Goal: Task Accomplishment & Management: Use online tool/utility

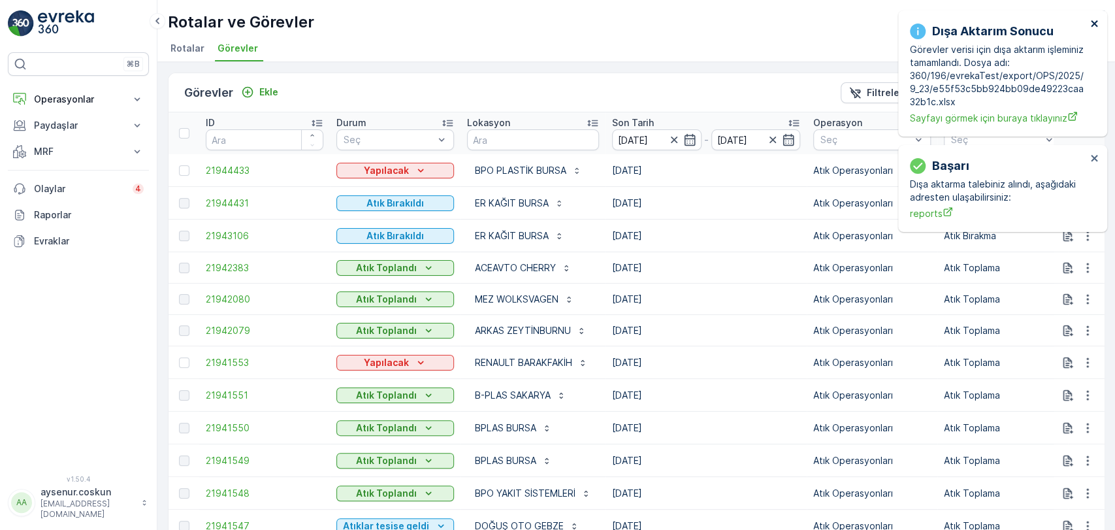
click at [1097, 19] on icon "close" at bounding box center [1094, 23] width 9 height 10
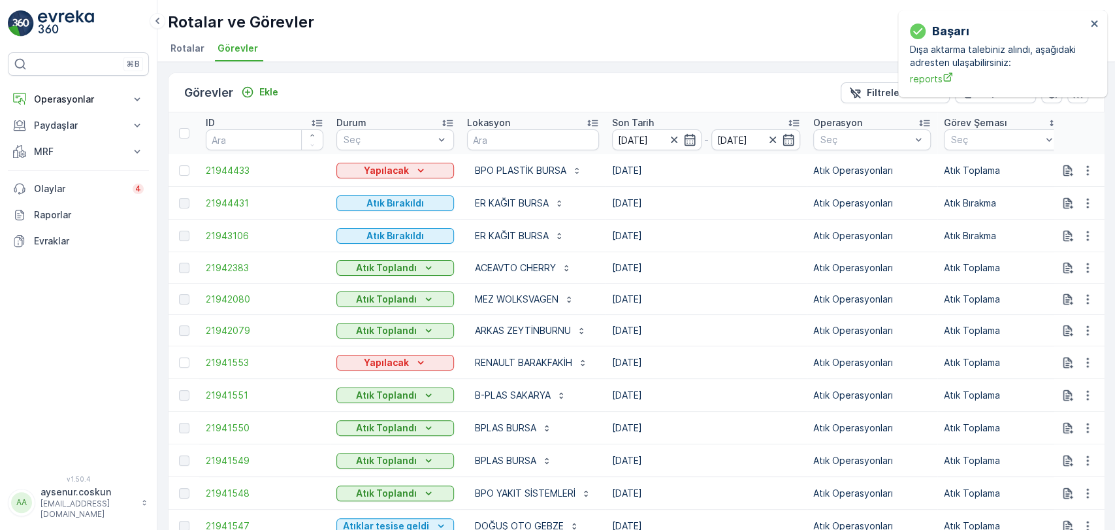
click at [54, 25] on img at bounding box center [66, 23] width 56 height 26
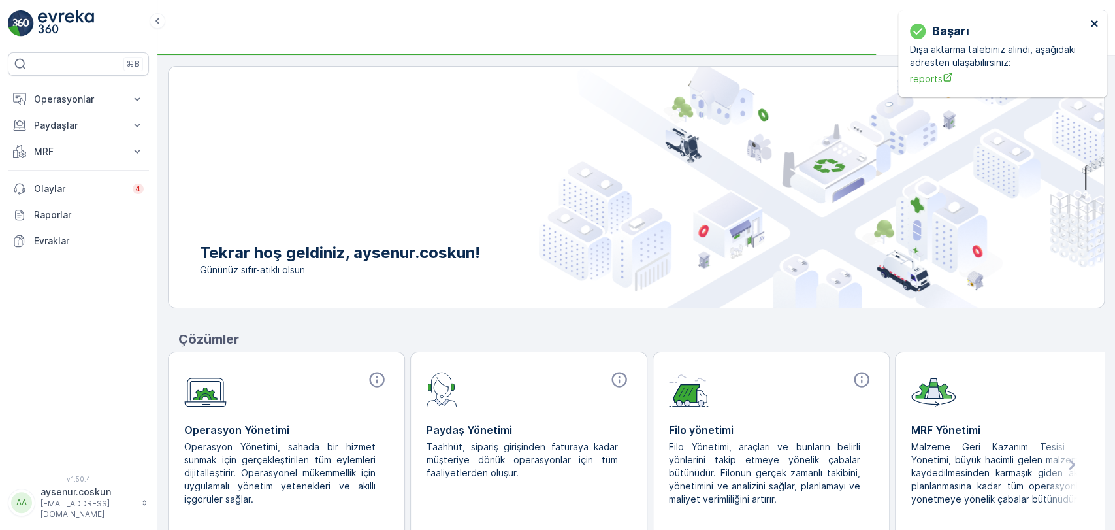
click at [1095, 27] on icon "close" at bounding box center [1094, 23] width 9 height 10
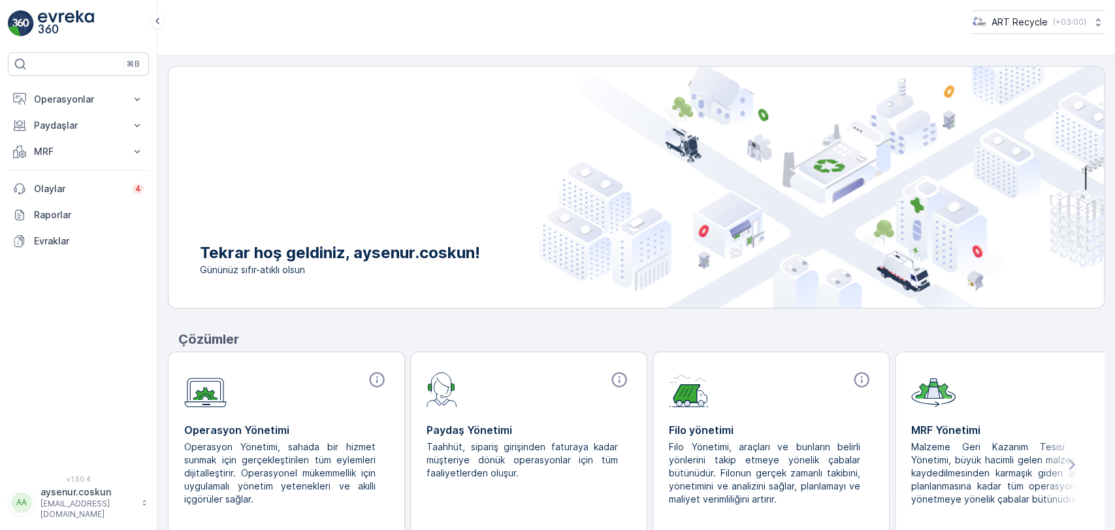
click at [99, 27] on link at bounding box center [78, 23] width 141 height 26
click at [35, 103] on p "Operasyonlar" at bounding box center [78, 99] width 89 height 13
click at [35, 137] on p "Planlama" at bounding box center [52, 139] width 38 height 13
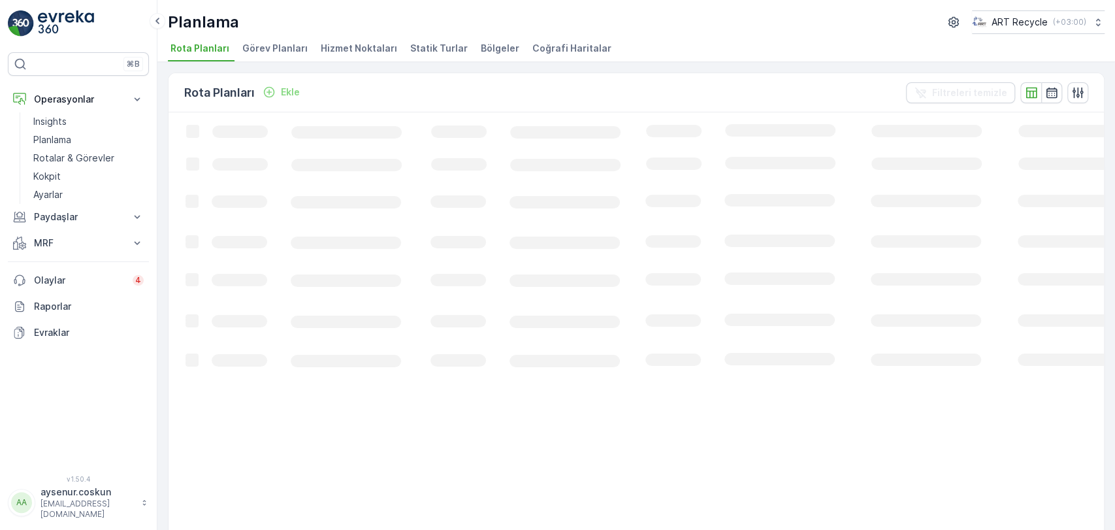
click at [366, 49] on span "Hizmet Noktaları" at bounding box center [359, 48] width 76 height 13
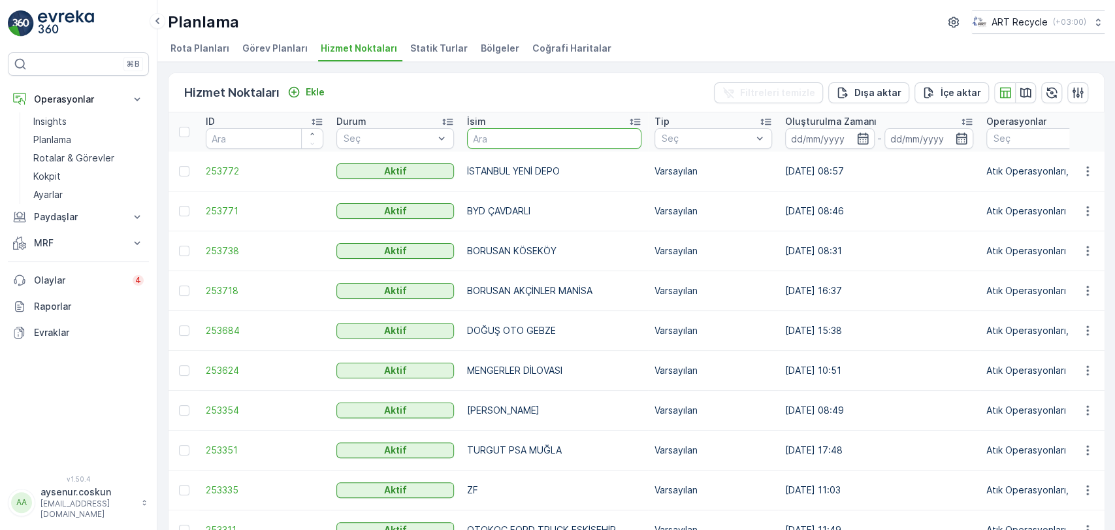
click at [547, 137] on input "text" at bounding box center [554, 138] width 174 height 21
type input "GLOBALS"
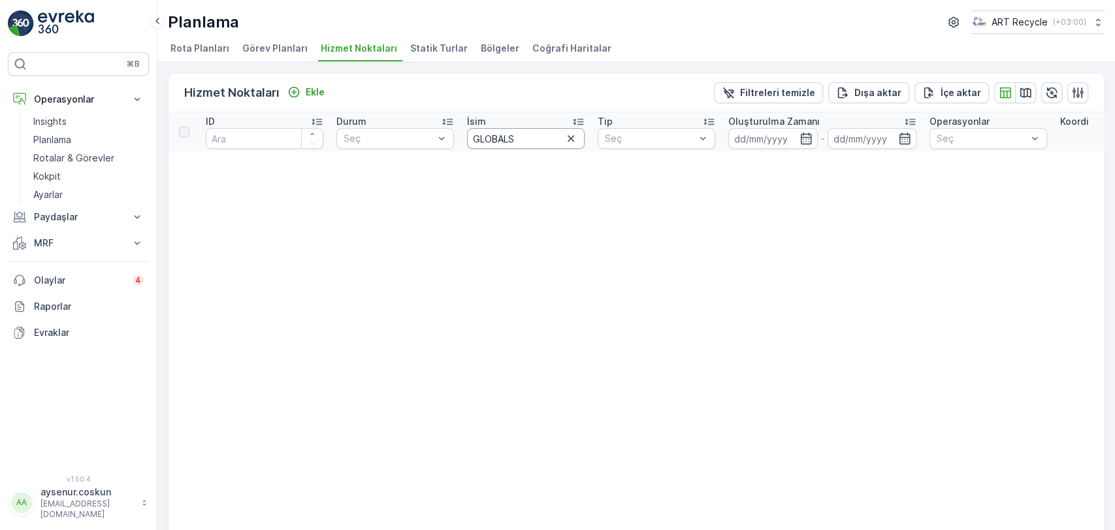
click at [533, 136] on input "GLOBALS" at bounding box center [526, 138] width 118 height 21
type input "GLOBAL"
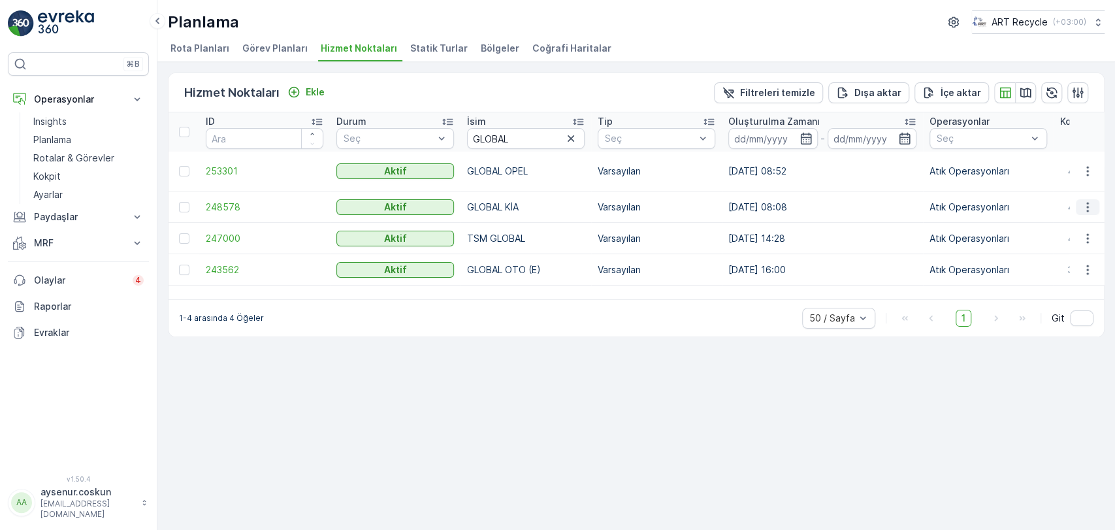
click at [1082, 201] on icon "button" at bounding box center [1087, 207] width 13 height 13
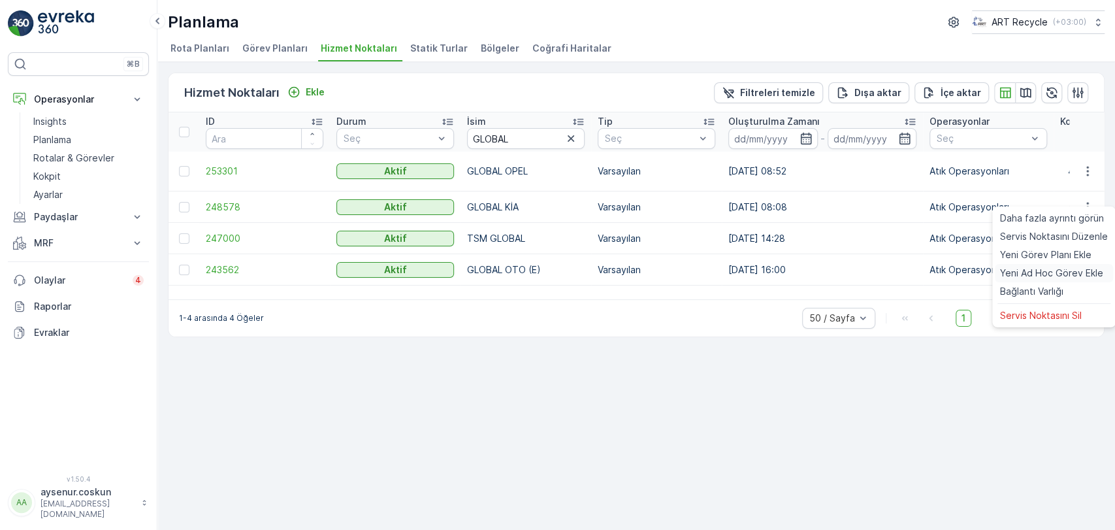
click at [1038, 278] on span "Yeni Ad Hoc Görev Ekle" at bounding box center [1051, 273] width 103 height 13
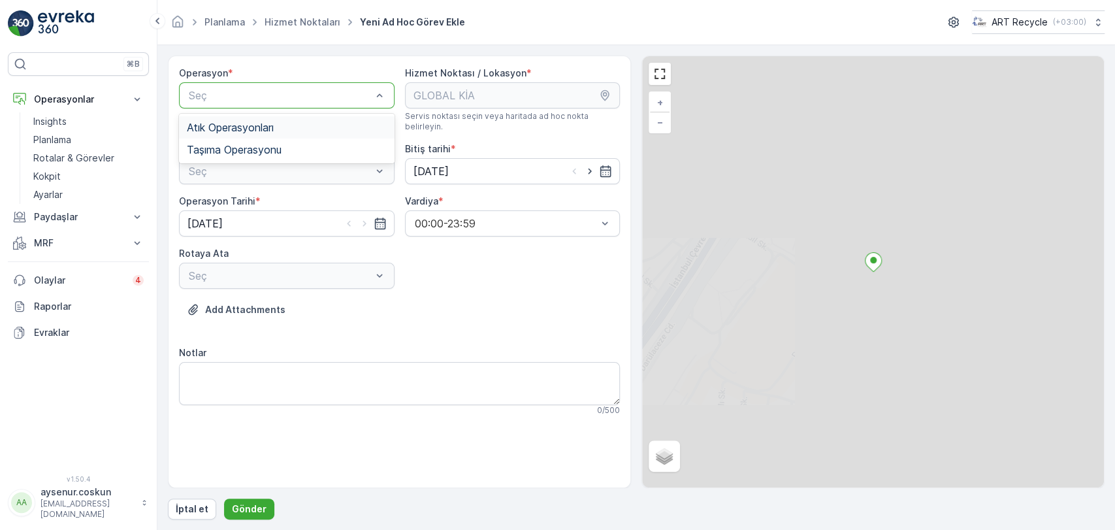
click at [300, 125] on div "Atık Operasyonları" at bounding box center [287, 127] width 200 height 12
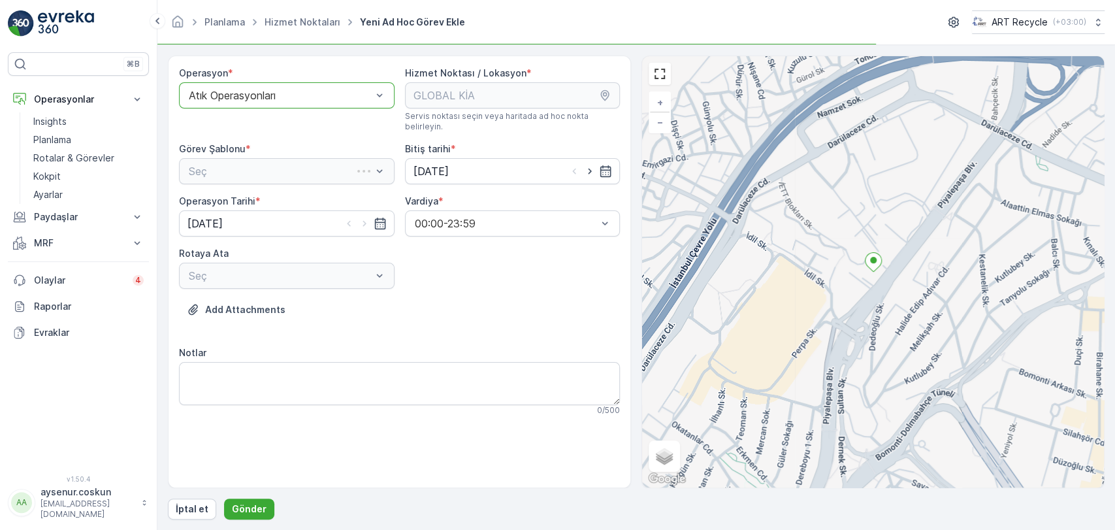
click at [321, 160] on div "Seç" at bounding box center [287, 171] width 216 height 26
click at [254, 197] on div "Atık Toplama" at bounding box center [287, 203] width 200 height 12
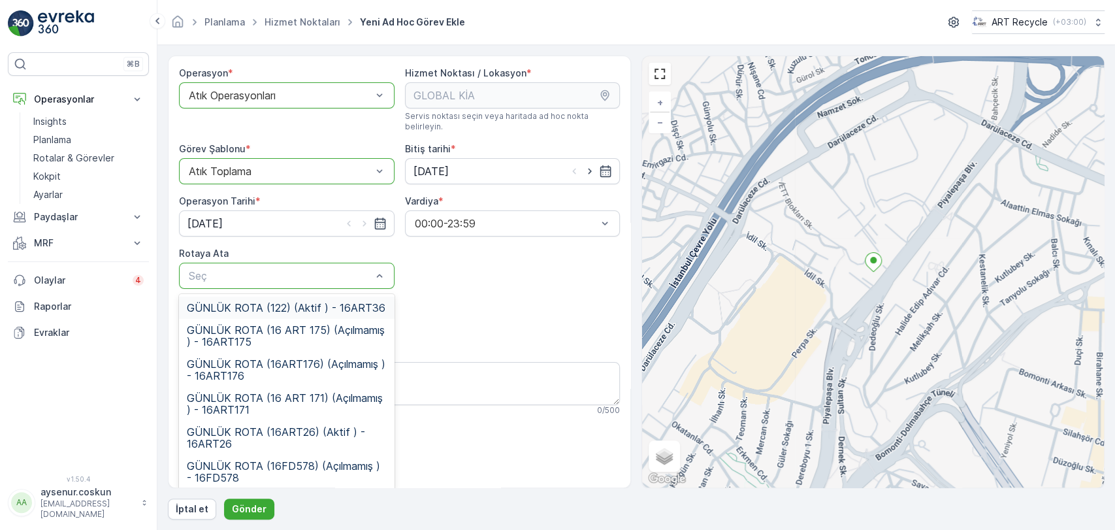
click at [269, 302] on span "GÜNLÜK ROTA (122) (Aktif ) - 16ART36" at bounding box center [286, 308] width 199 height 12
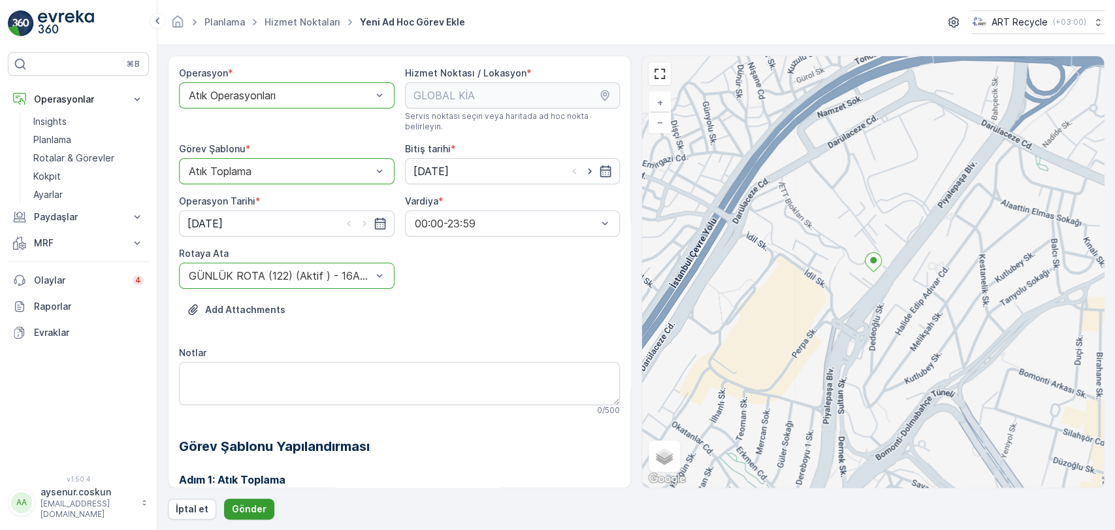
click at [261, 505] on p "Gönder" at bounding box center [249, 508] width 35 height 13
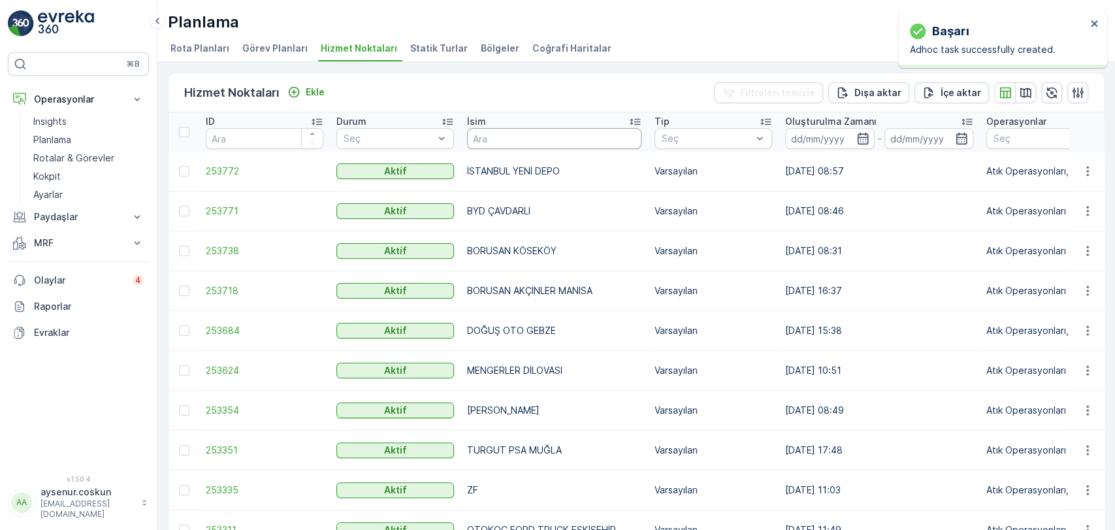
click at [528, 144] on input "text" at bounding box center [554, 138] width 174 height 21
type input "nev"
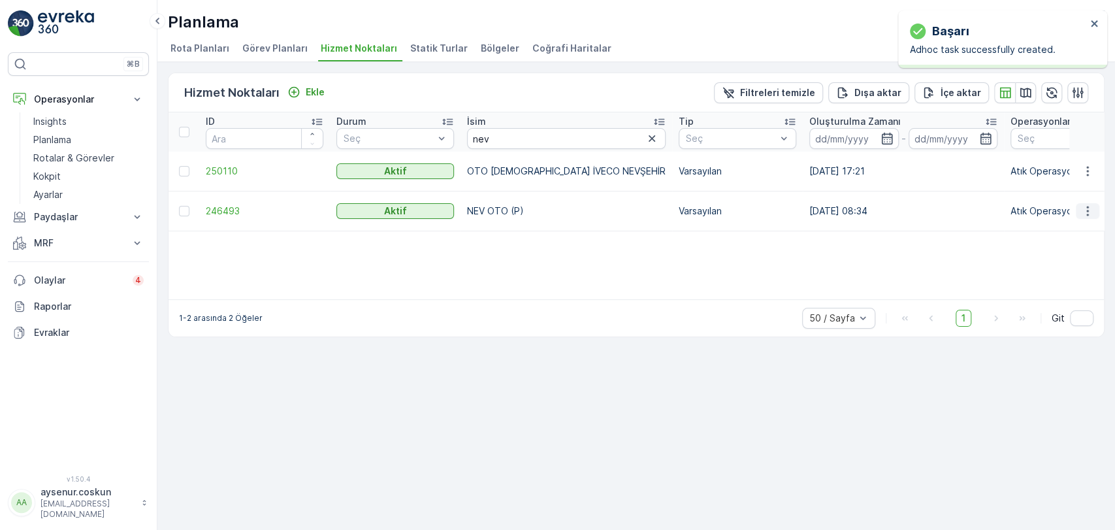
click at [1092, 204] on icon "button" at bounding box center [1087, 210] width 13 height 13
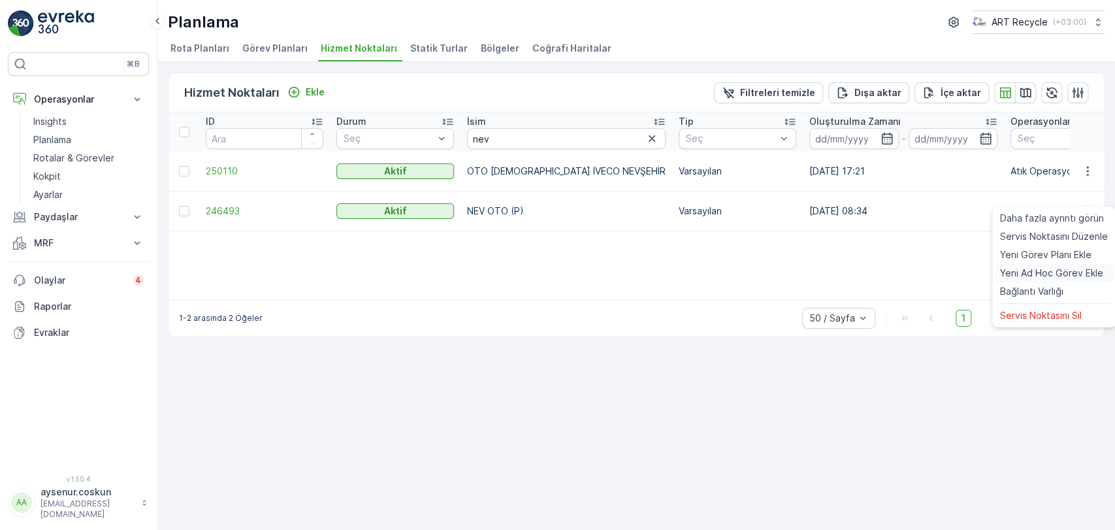
click at [1066, 273] on span "Yeni Ad Hoc Görev Ekle" at bounding box center [1051, 273] width 103 height 13
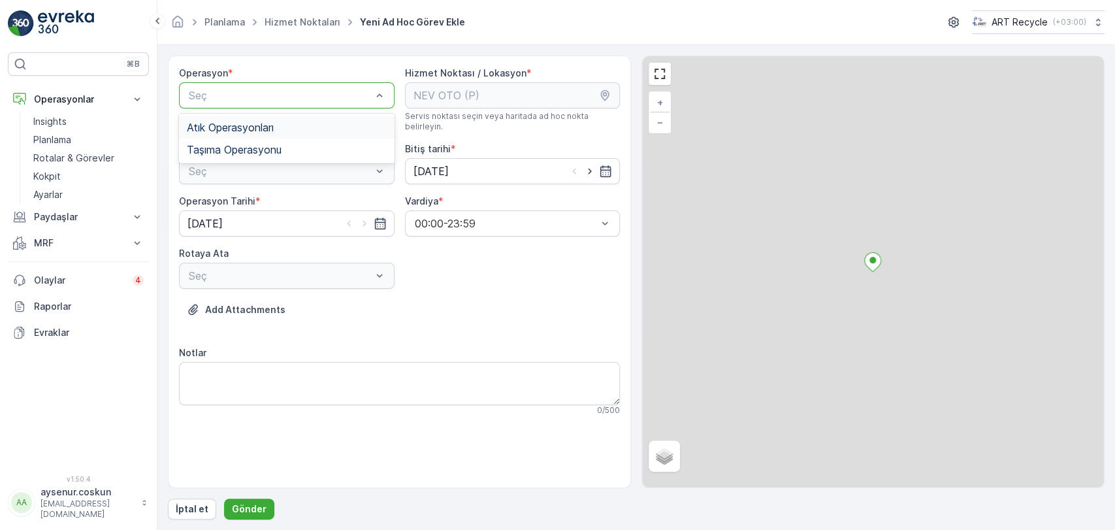
click at [264, 120] on div "Atık Operasyonları" at bounding box center [287, 127] width 216 height 22
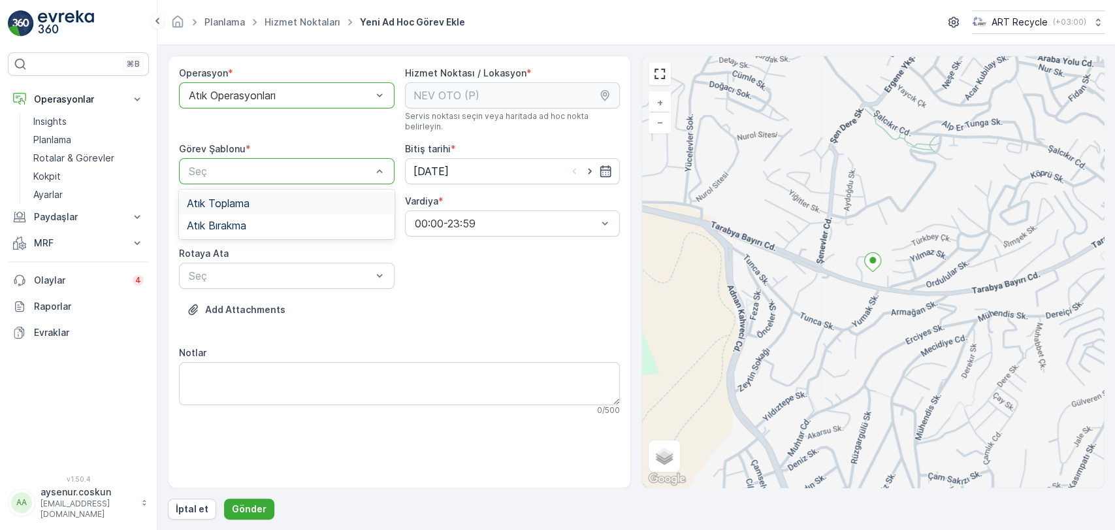
click at [238, 202] on div "Atık Toplama" at bounding box center [287, 203] width 216 height 22
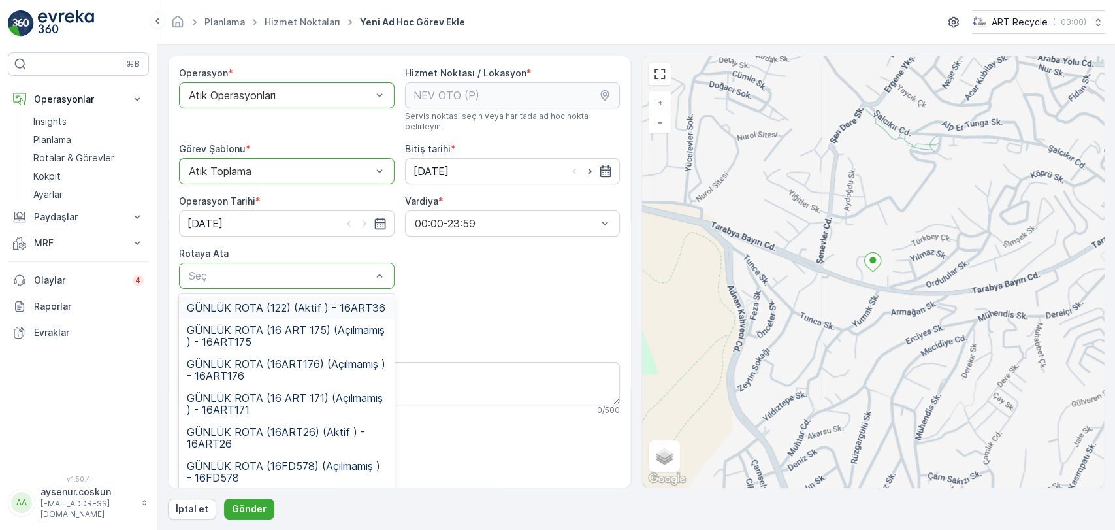
click at [274, 302] on span "GÜNLÜK ROTA (122) (Aktif ) - 16ART36" at bounding box center [286, 308] width 199 height 12
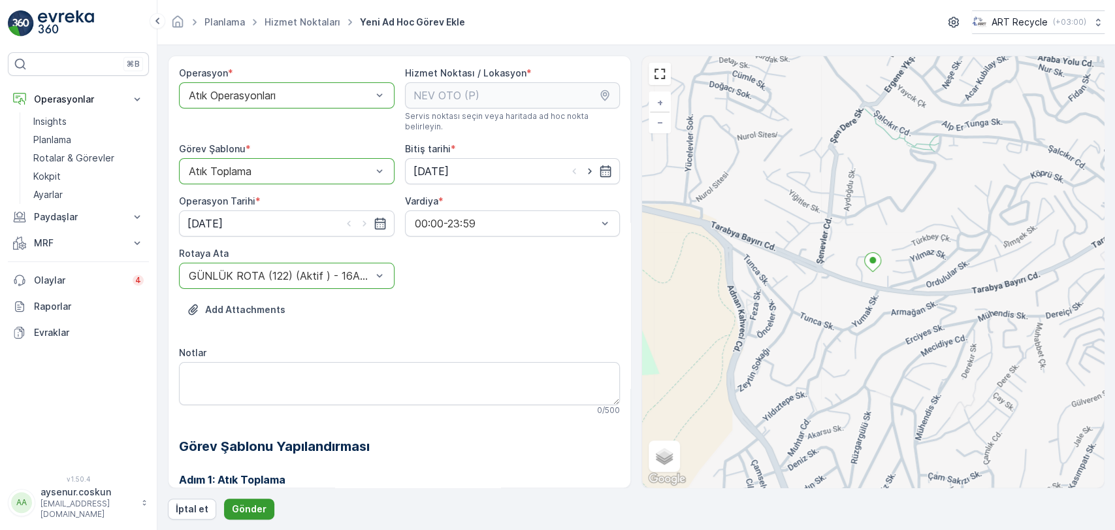
click at [259, 501] on button "Gönder" at bounding box center [249, 508] width 50 height 21
